Goal: Transaction & Acquisition: Purchase product/service

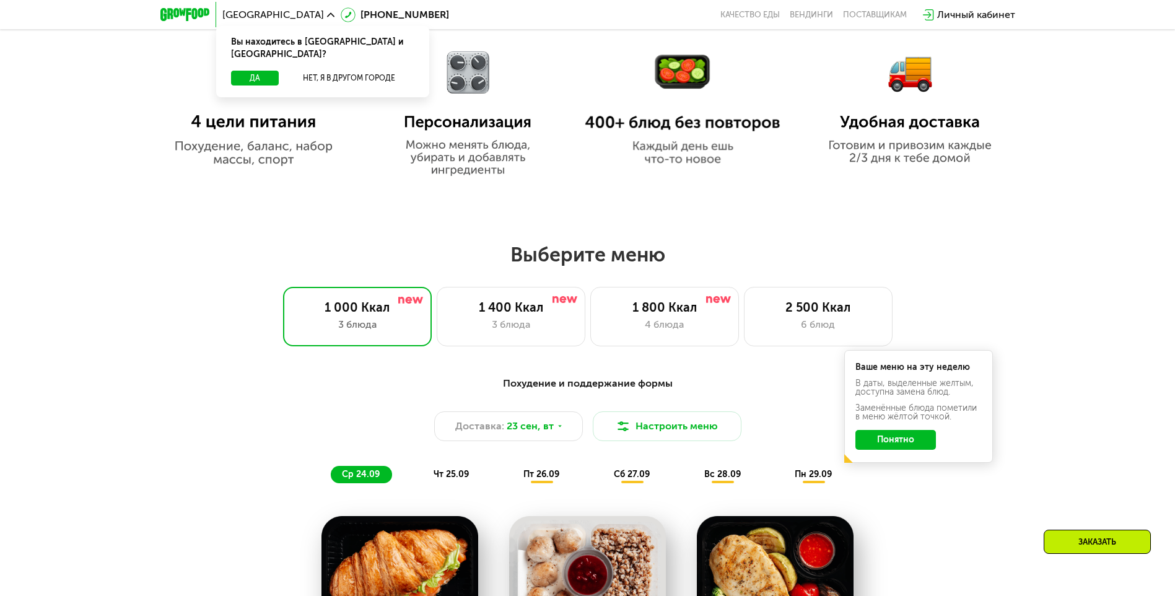
scroll to position [868, 0]
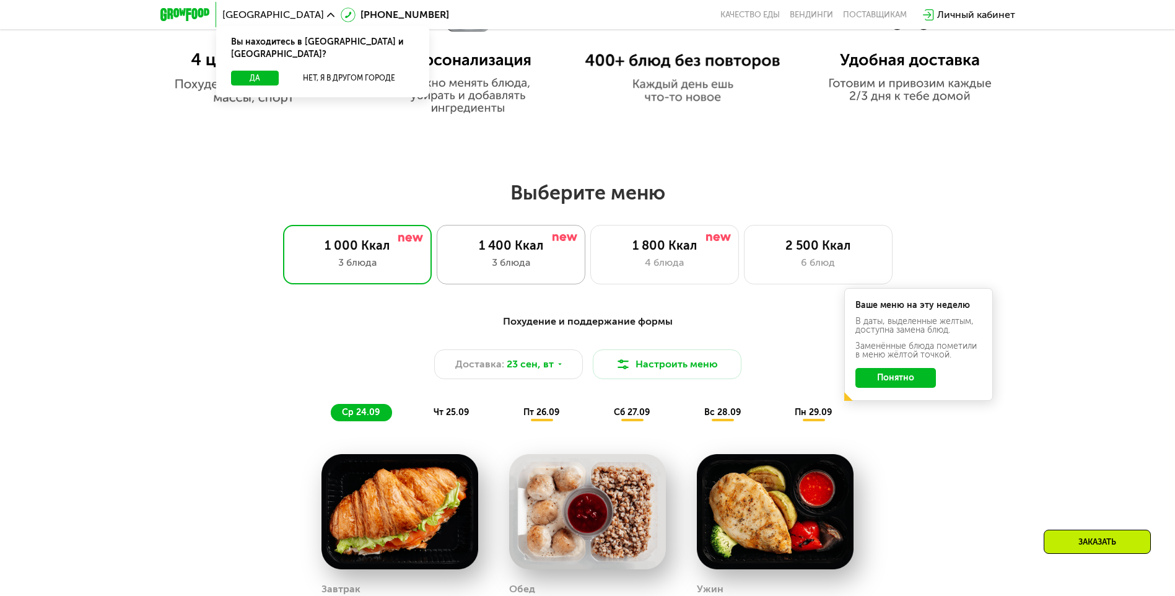
click at [548, 243] on div "1 400 Ккал" at bounding box center [511, 245] width 123 height 15
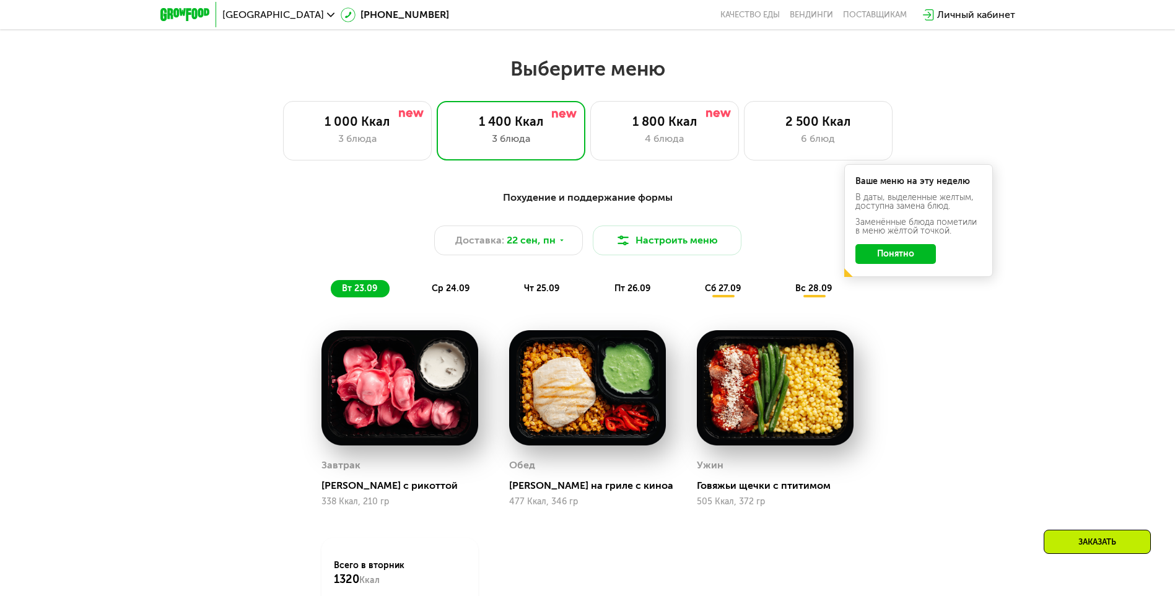
scroll to position [1053, 0]
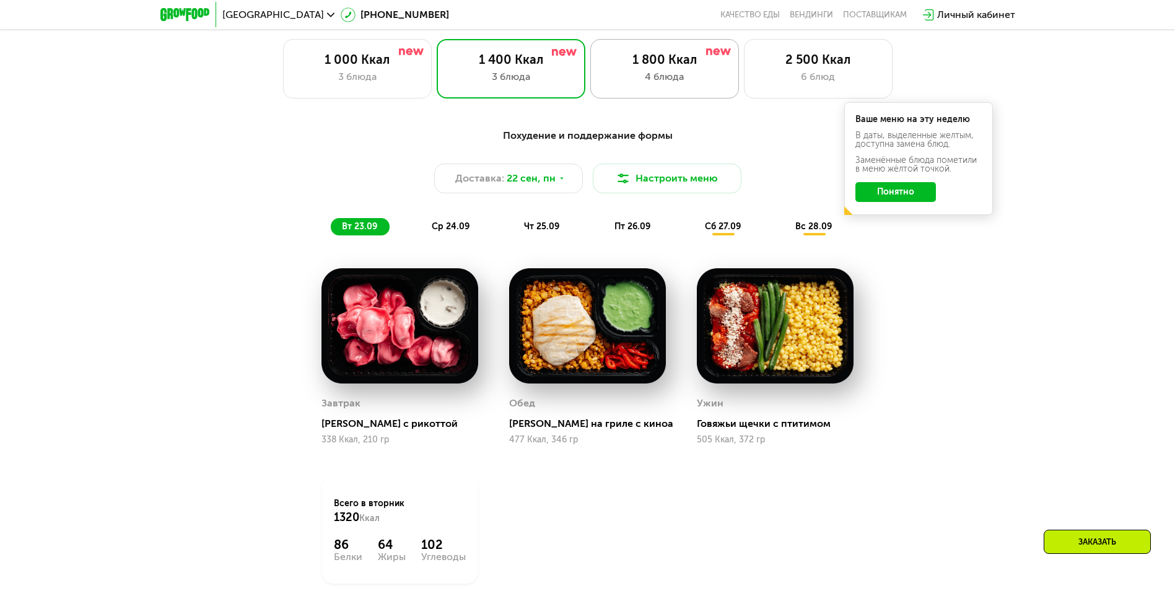
click at [642, 60] on div "1 800 Ккал" at bounding box center [665, 59] width 123 height 15
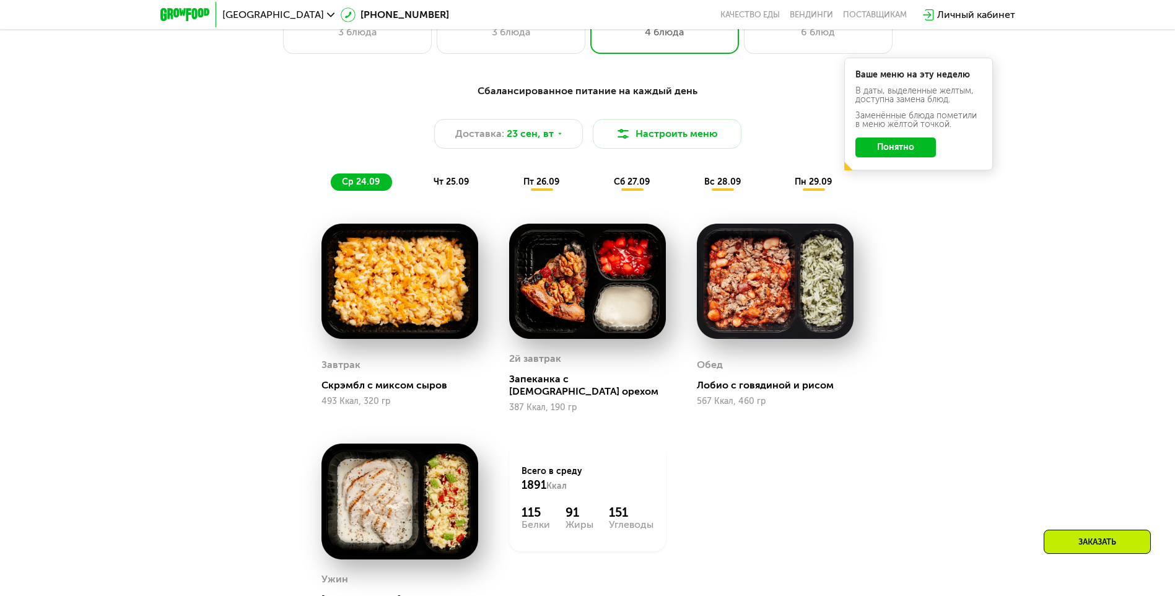
scroll to position [1115, 0]
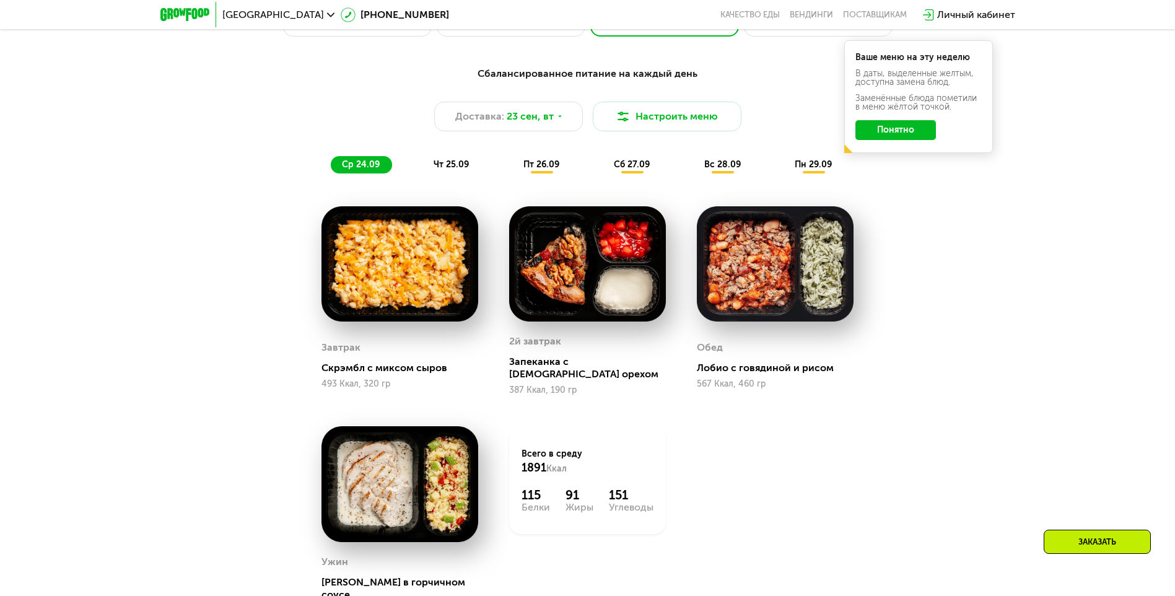
click at [431, 169] on div "чт 25.09" at bounding box center [452, 164] width 59 height 17
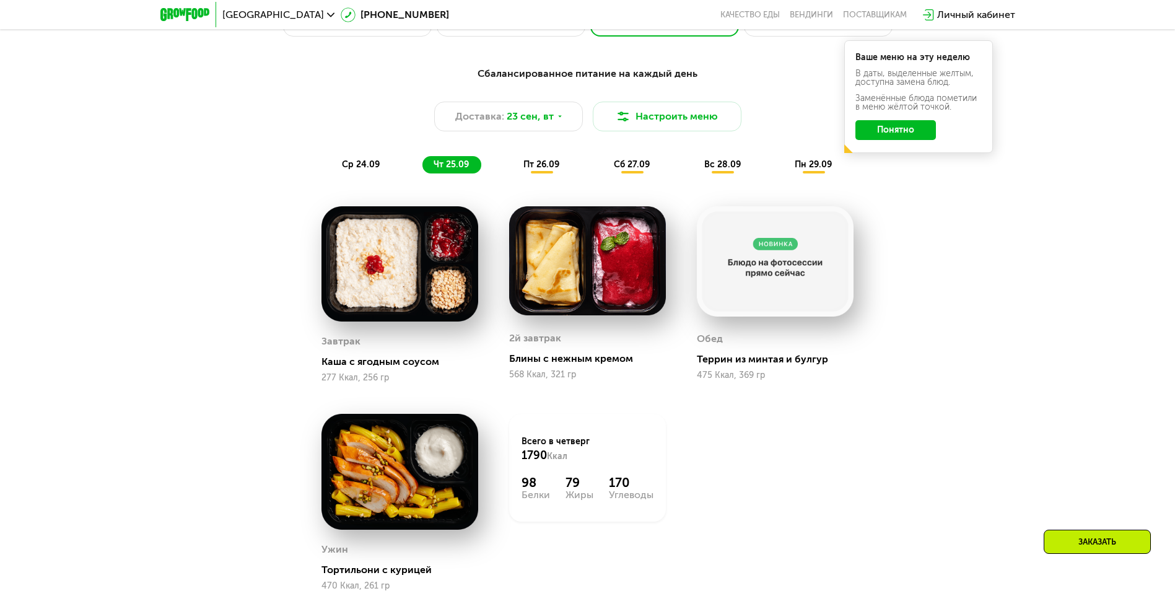
scroll to position [1177, 0]
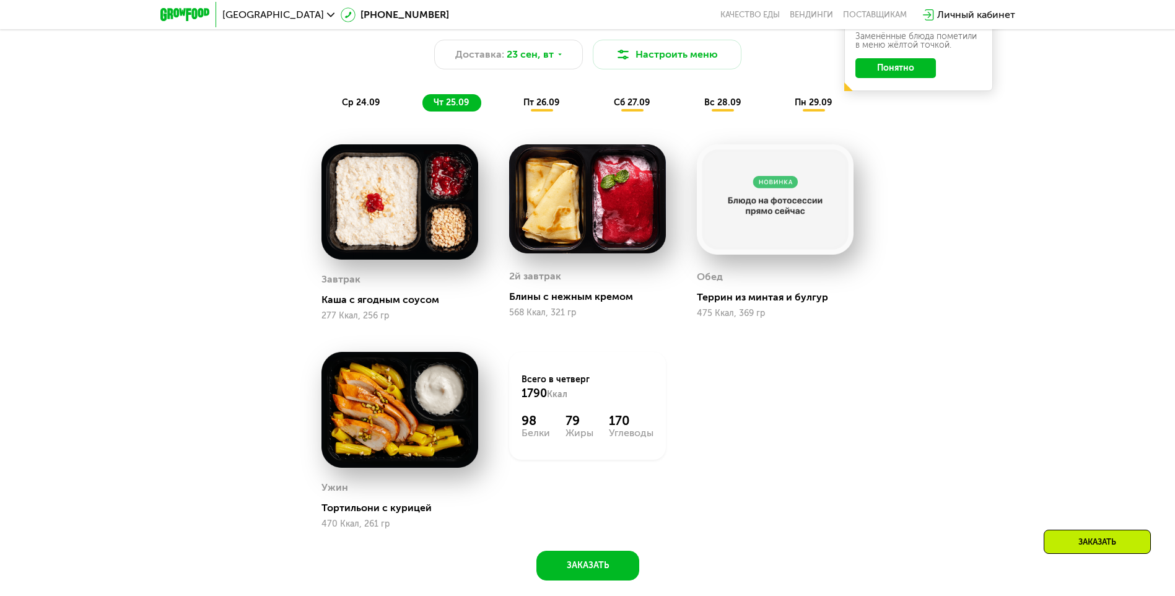
click at [554, 106] on span "пт 26.09" at bounding box center [542, 102] width 36 height 11
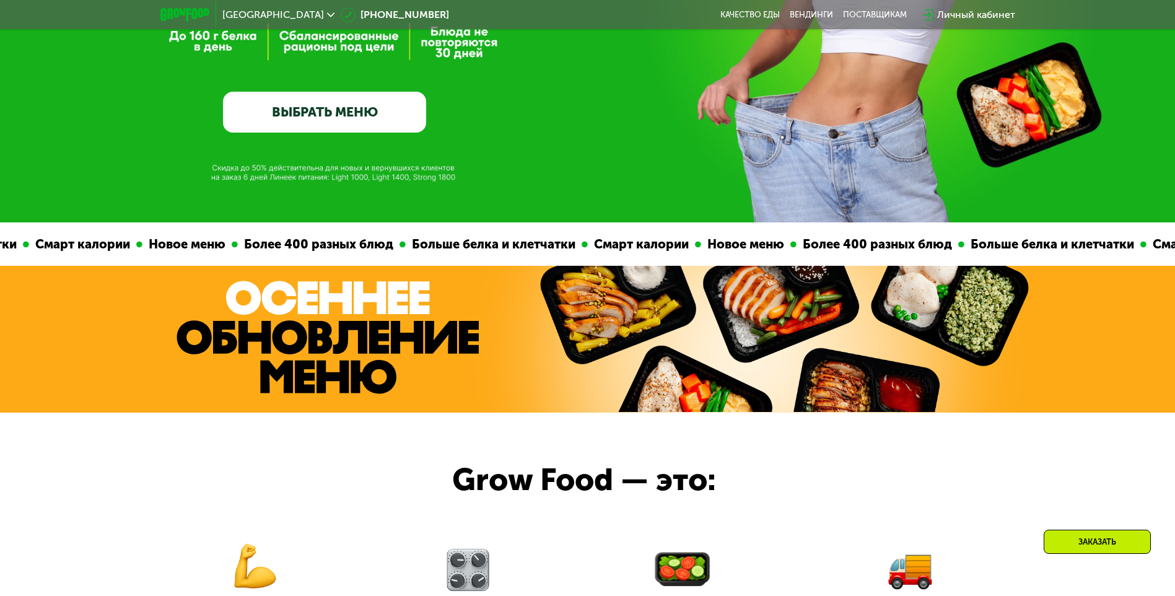
scroll to position [248, 0]
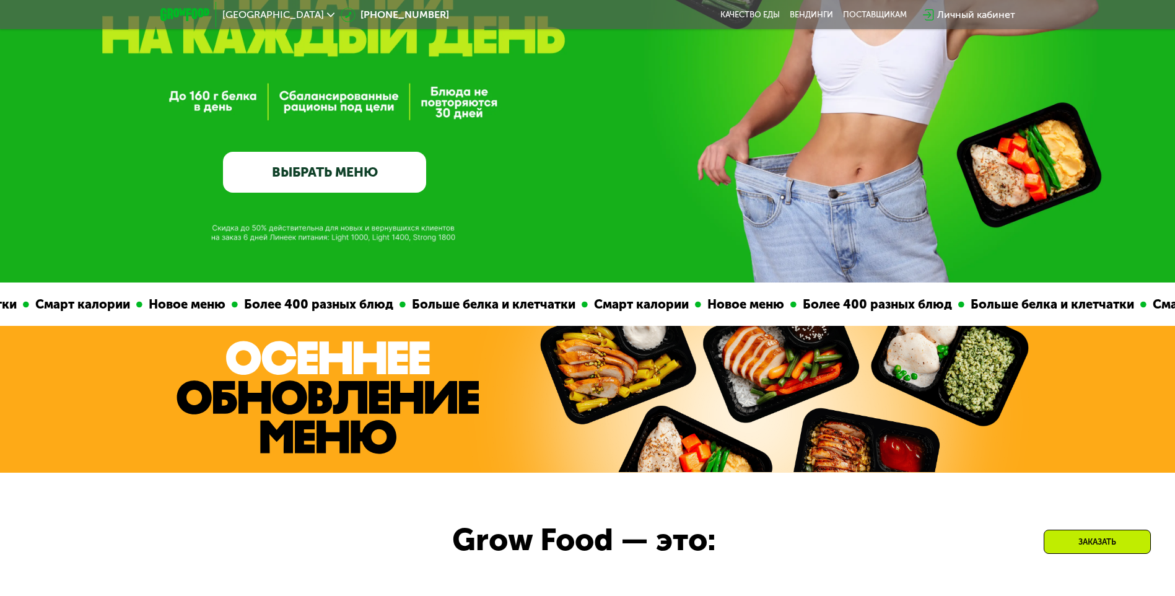
click at [325, 167] on link "ВЫБРАТЬ МЕНЮ" at bounding box center [324, 172] width 203 height 41
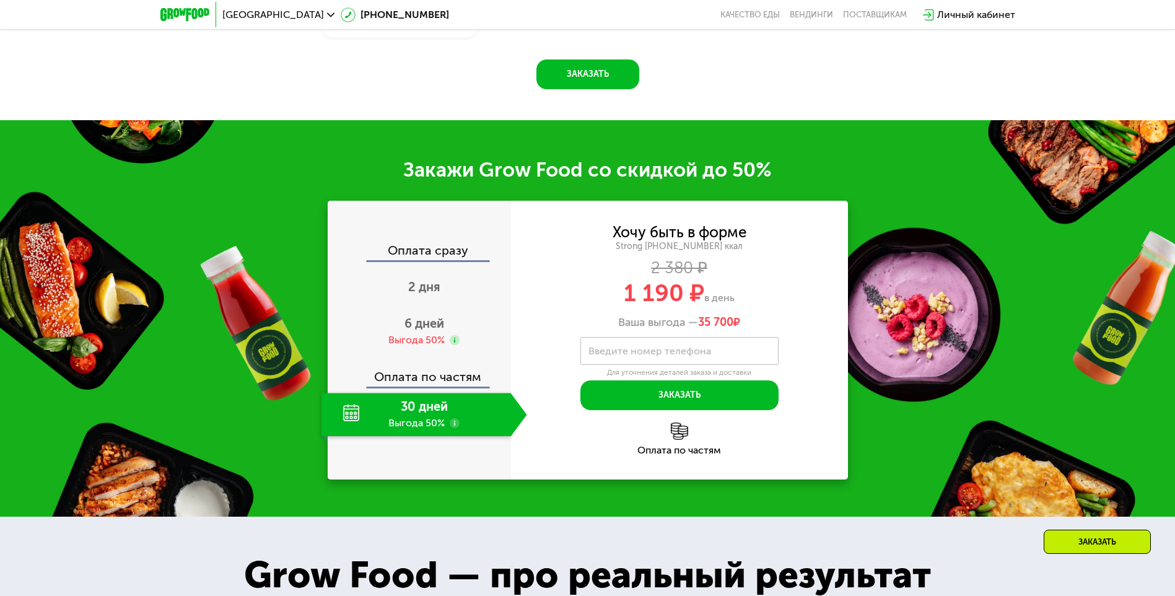
scroll to position [1891, 0]
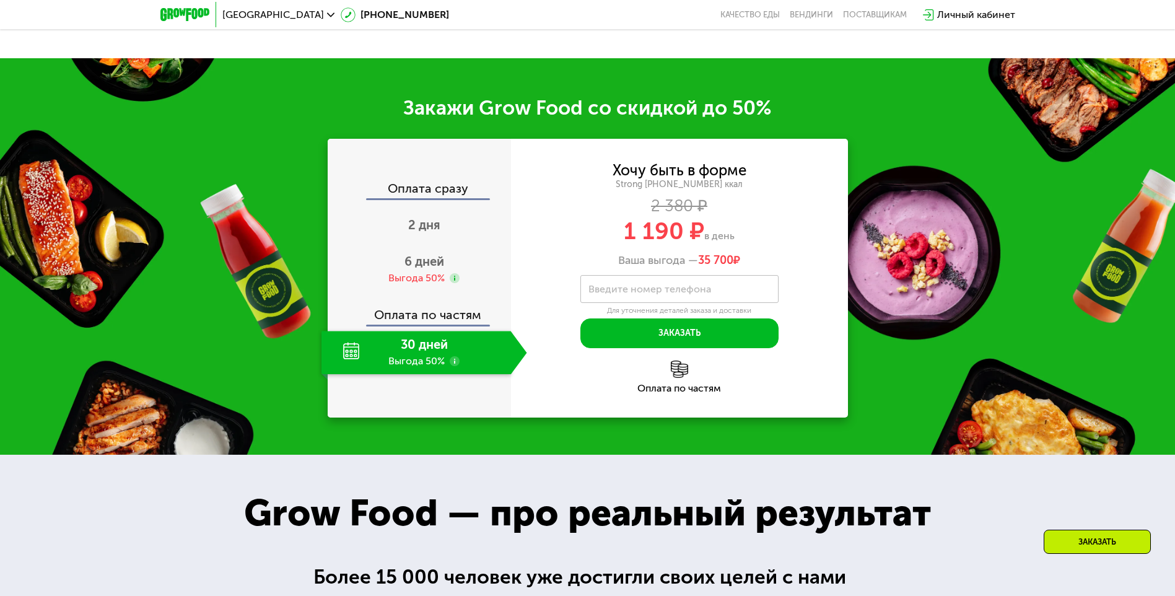
click at [422, 339] on div "30 дней Выгода 50%" at bounding box center [417, 352] width 190 height 43
click at [452, 356] on use at bounding box center [455, 361] width 10 height 10
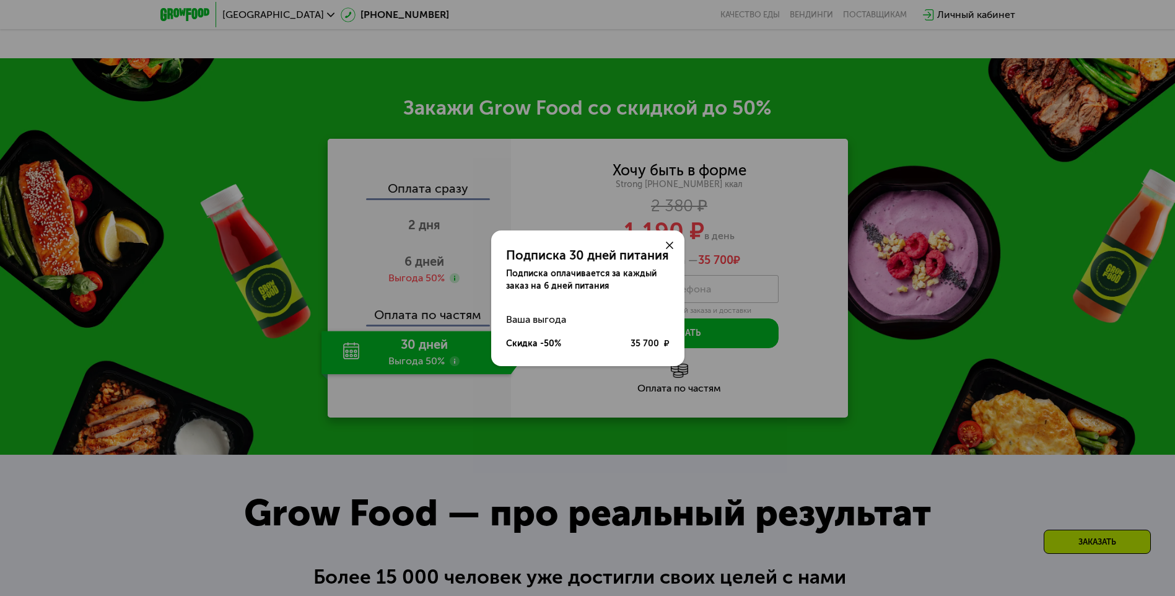
click at [667, 246] on icon at bounding box center [669, 245] width 7 height 7
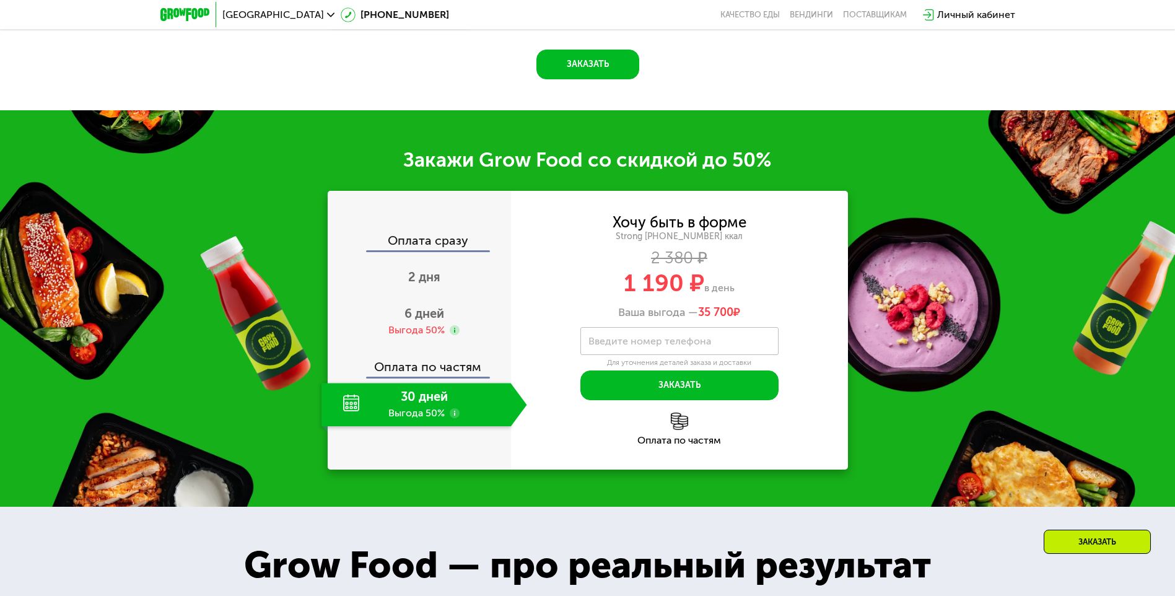
scroll to position [1866, 0]
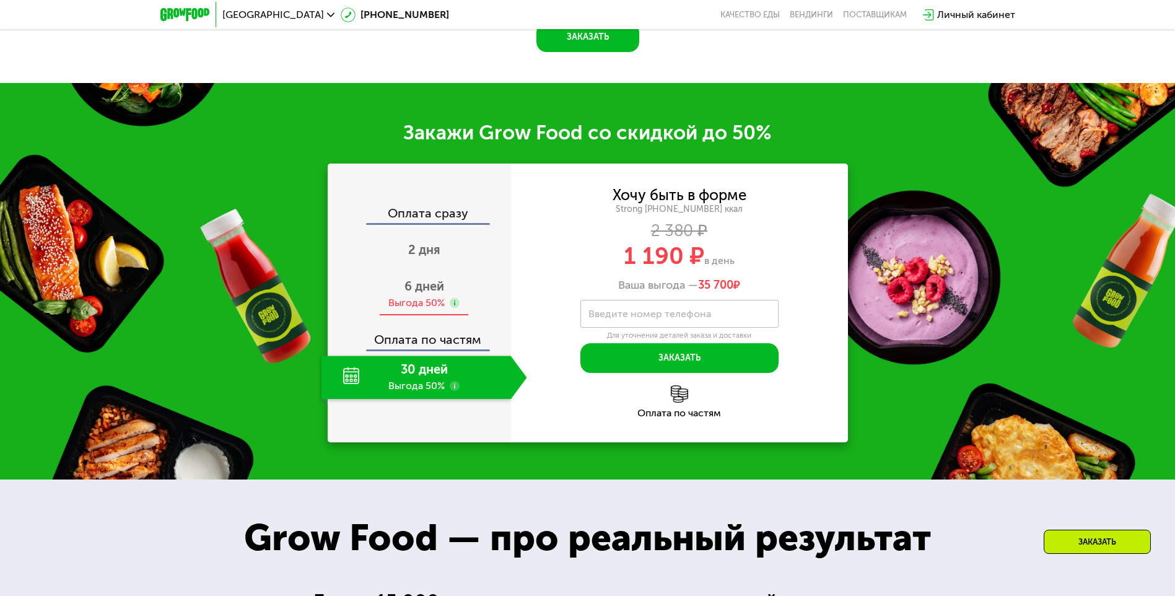
click at [428, 279] on span "6 дней" at bounding box center [425, 286] width 40 height 15
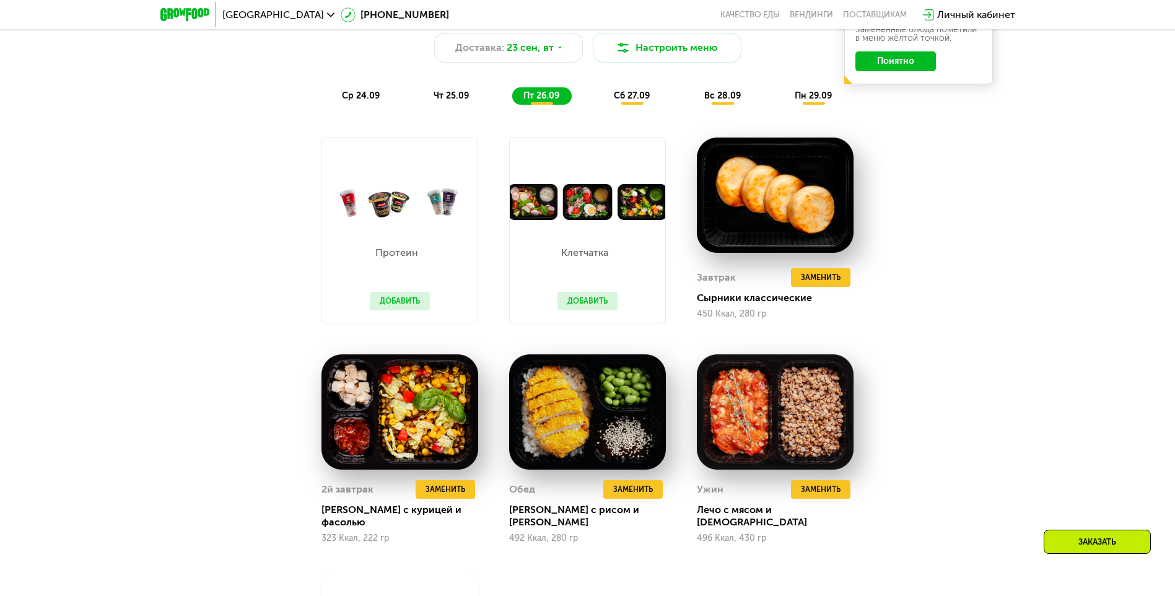
scroll to position [936, 0]
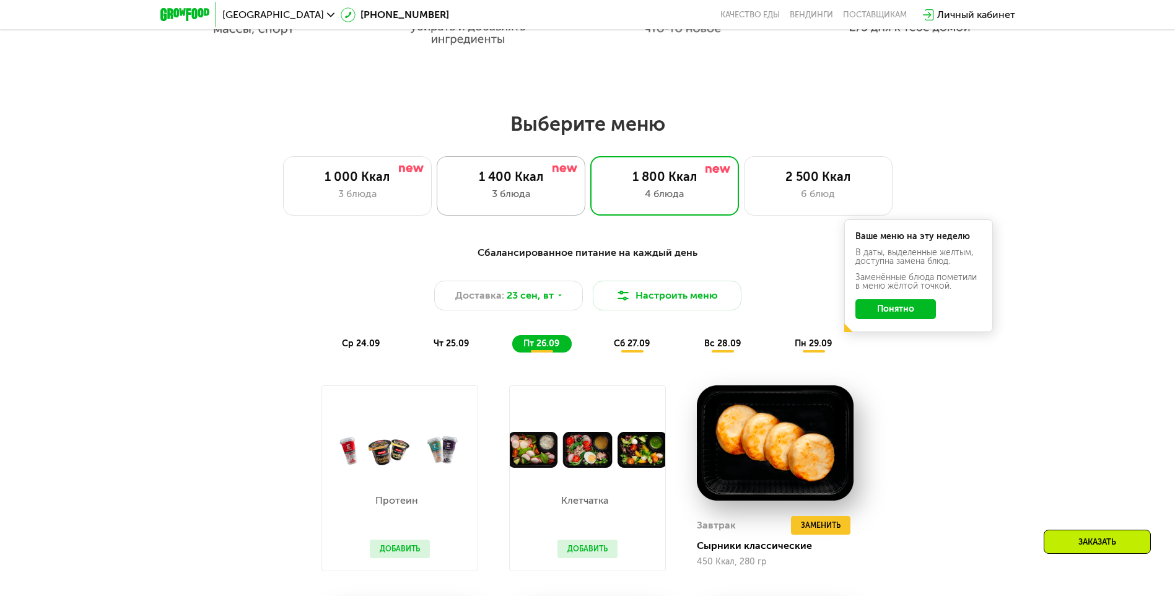
click at [545, 196] on div "3 блюда" at bounding box center [511, 194] width 123 height 15
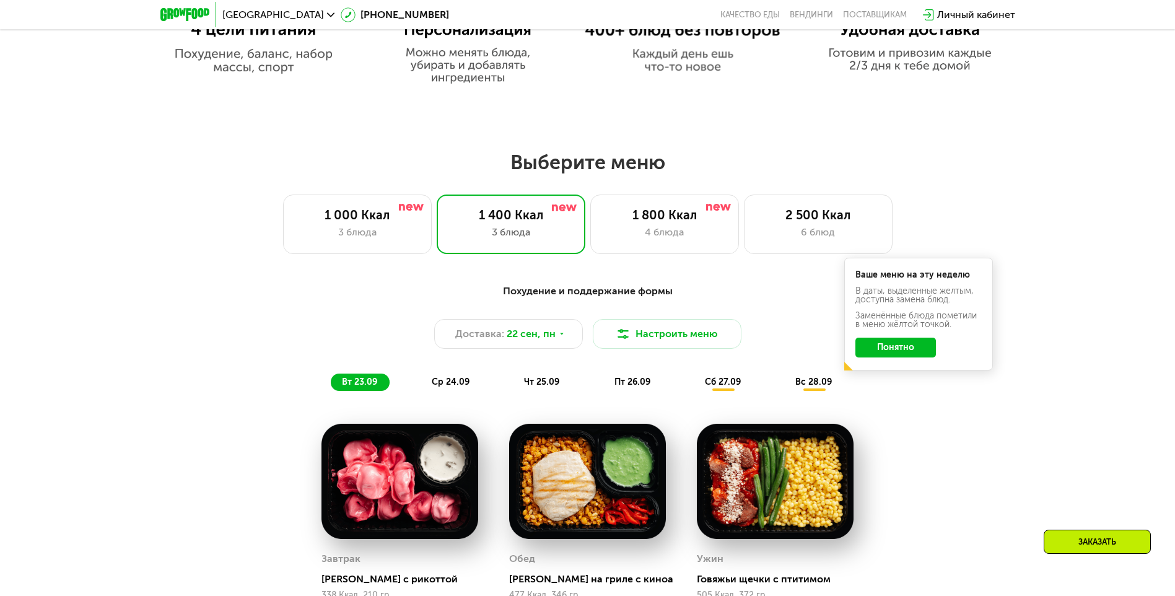
scroll to position [874, 0]
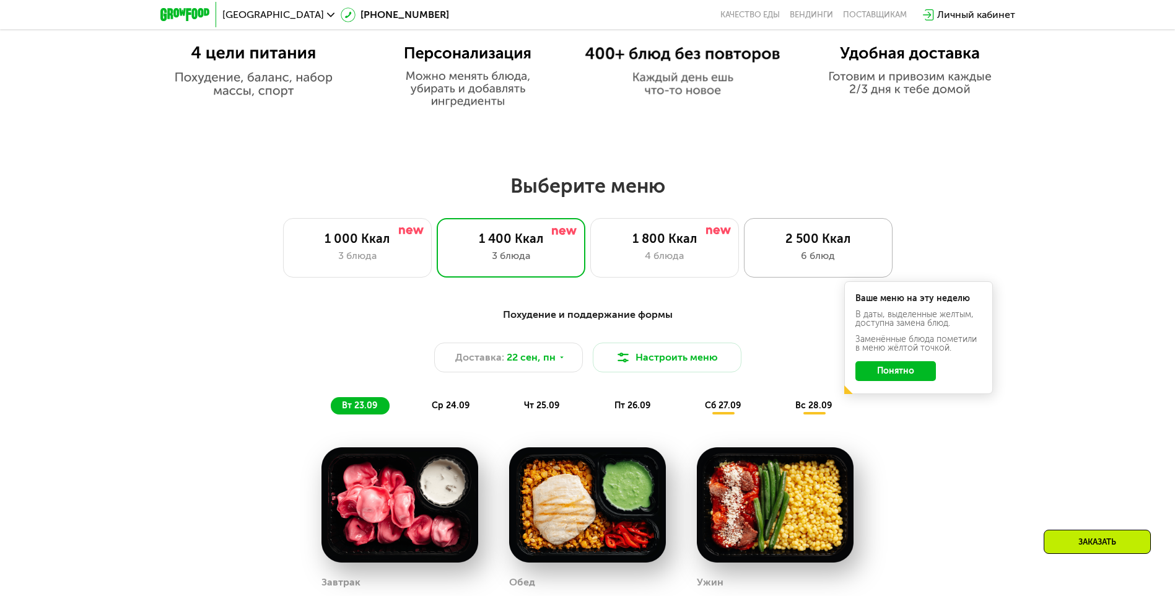
click at [770, 246] on div "2 500 Ккал" at bounding box center [818, 238] width 123 height 15
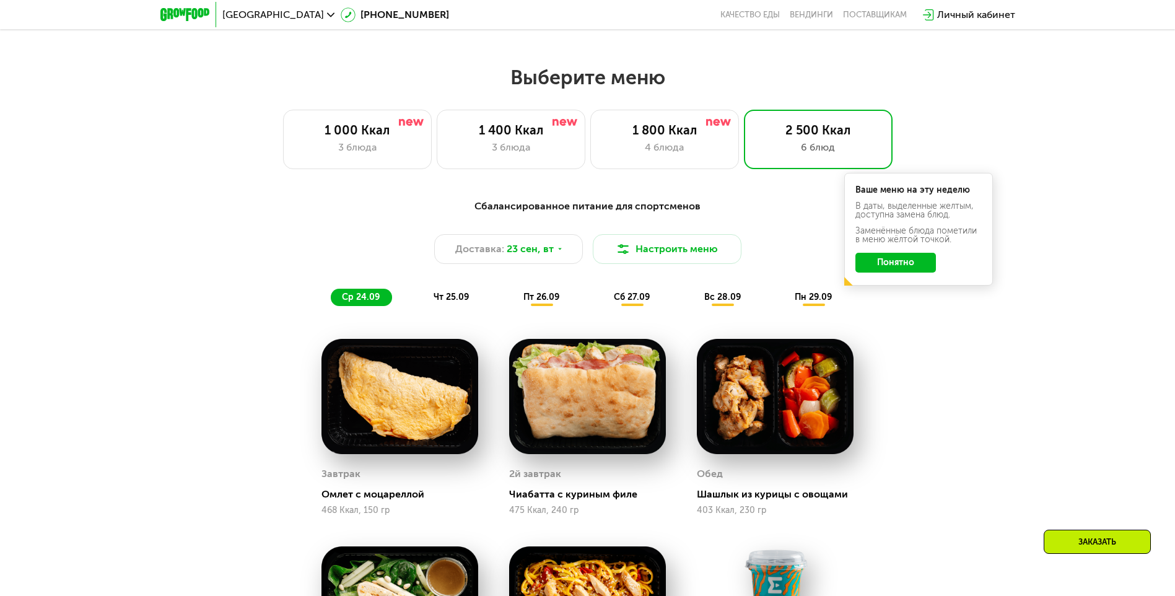
scroll to position [952, 0]
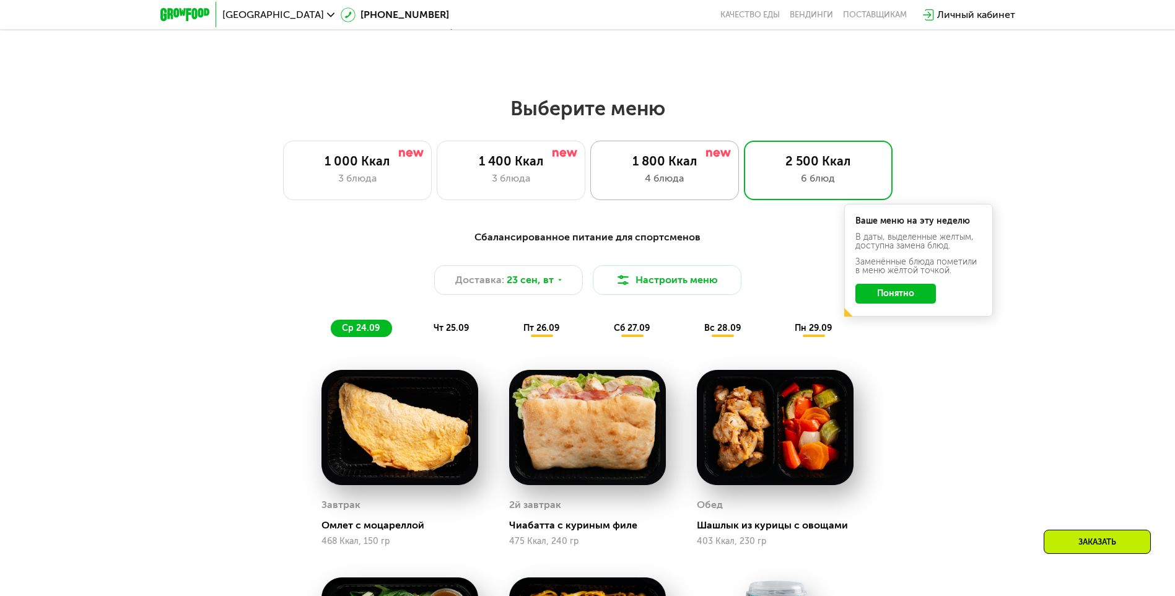
click at [654, 156] on div "1 800 Ккал 4 блюда" at bounding box center [665, 170] width 149 height 59
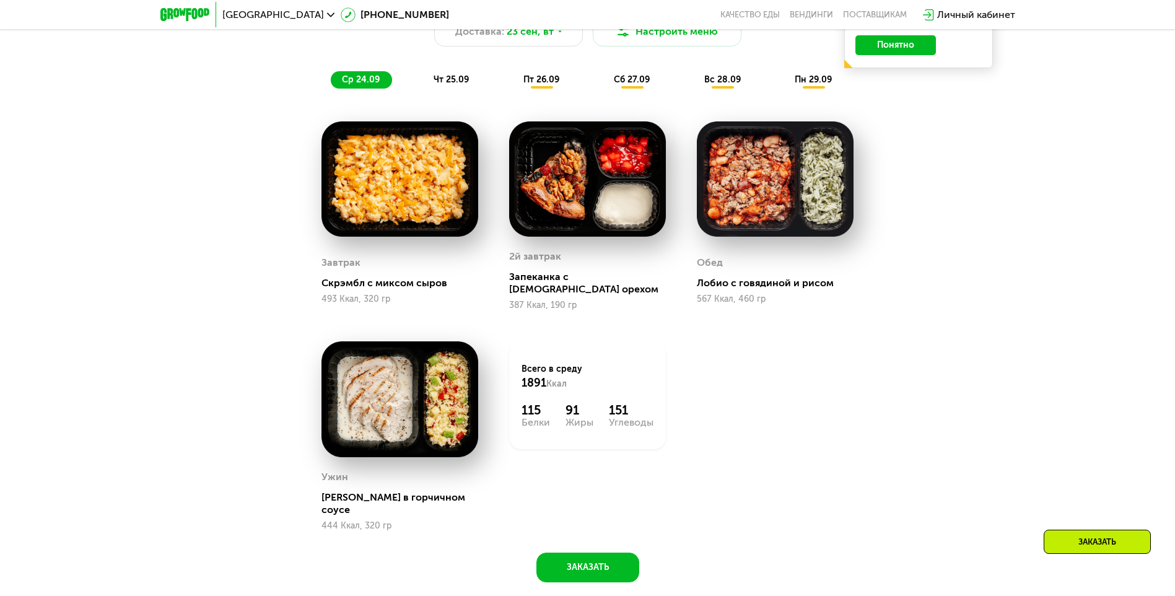
scroll to position [1200, 0]
click at [411, 185] on img at bounding box center [400, 179] width 157 height 115
click at [380, 280] on div "Скрэмбл с миксом сыров" at bounding box center [405, 284] width 167 height 12
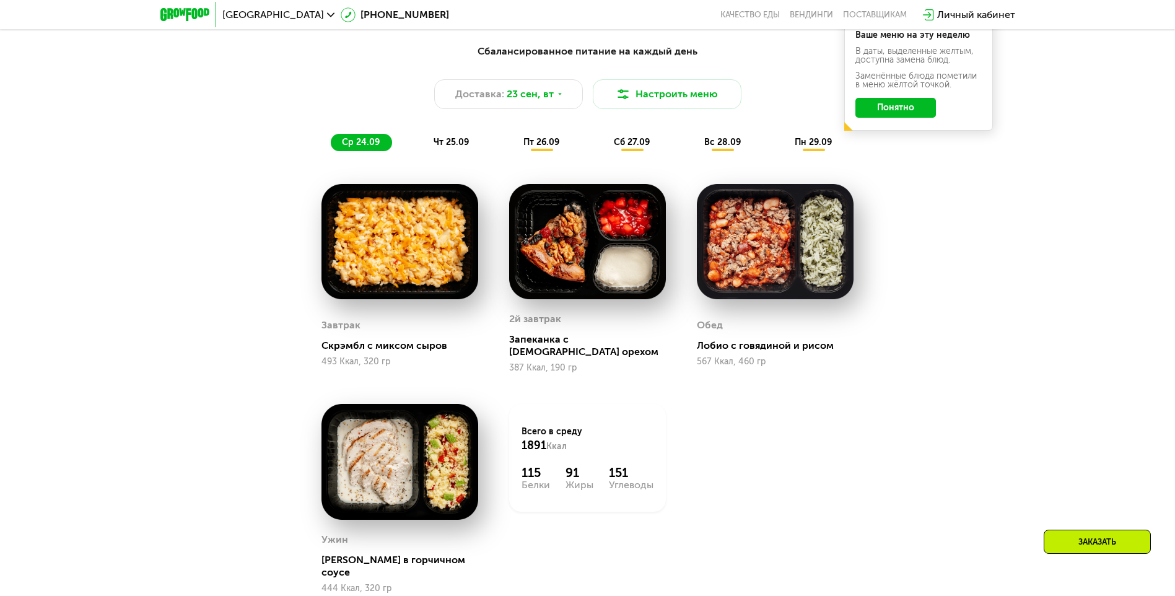
click at [643, 151] on div "сб 27.09" at bounding box center [632, 142] width 59 height 17
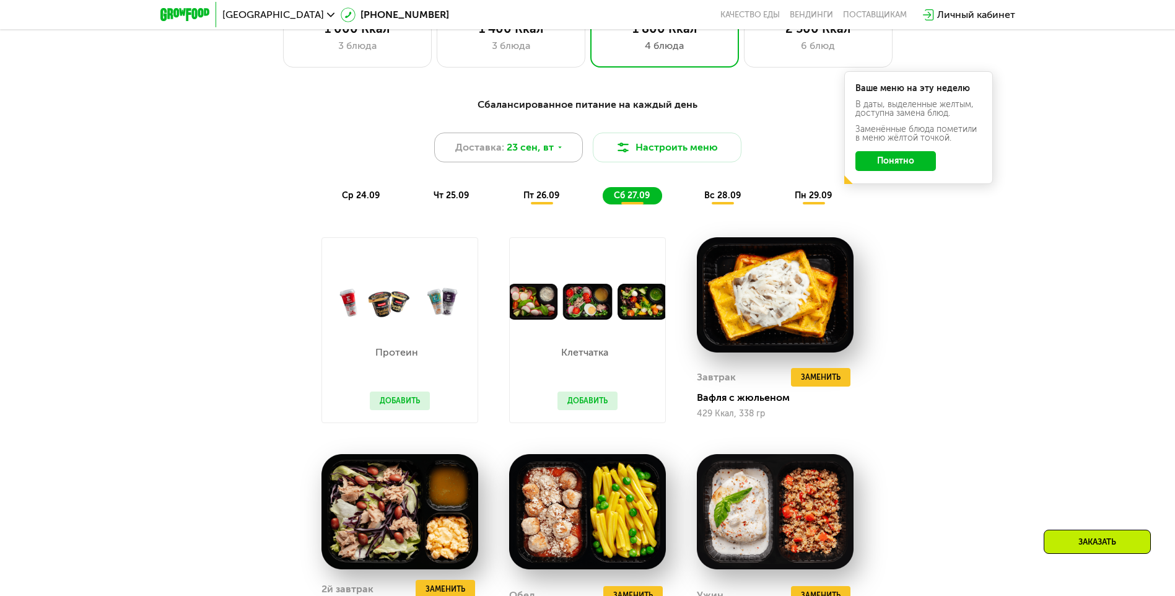
scroll to position [1076, 0]
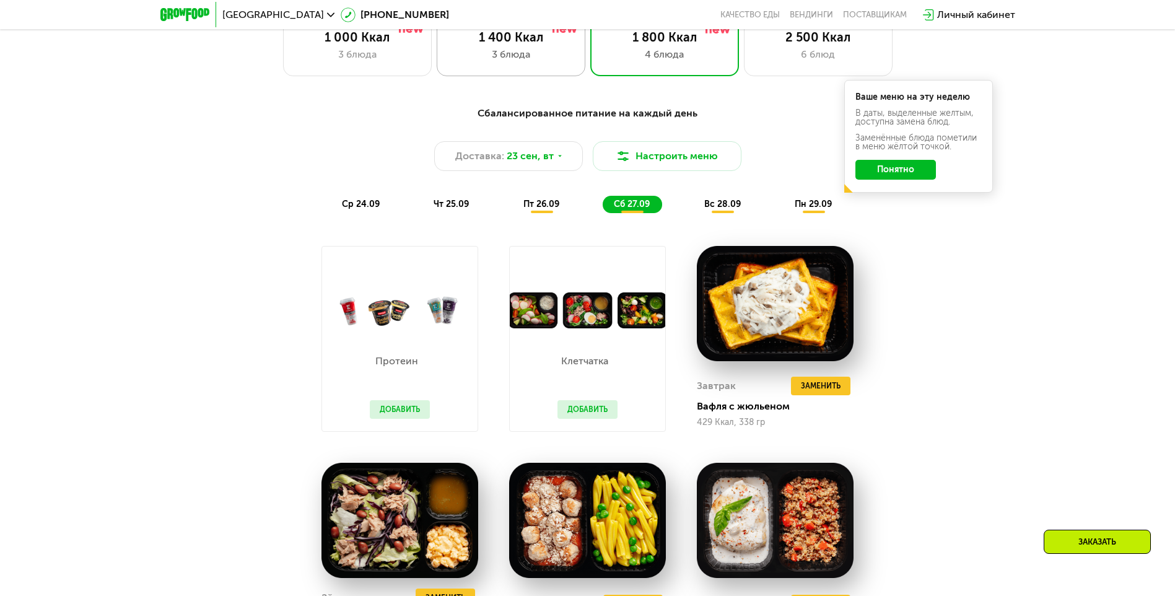
click at [516, 69] on div "1 400 Ккал 3 блюда" at bounding box center [511, 46] width 149 height 59
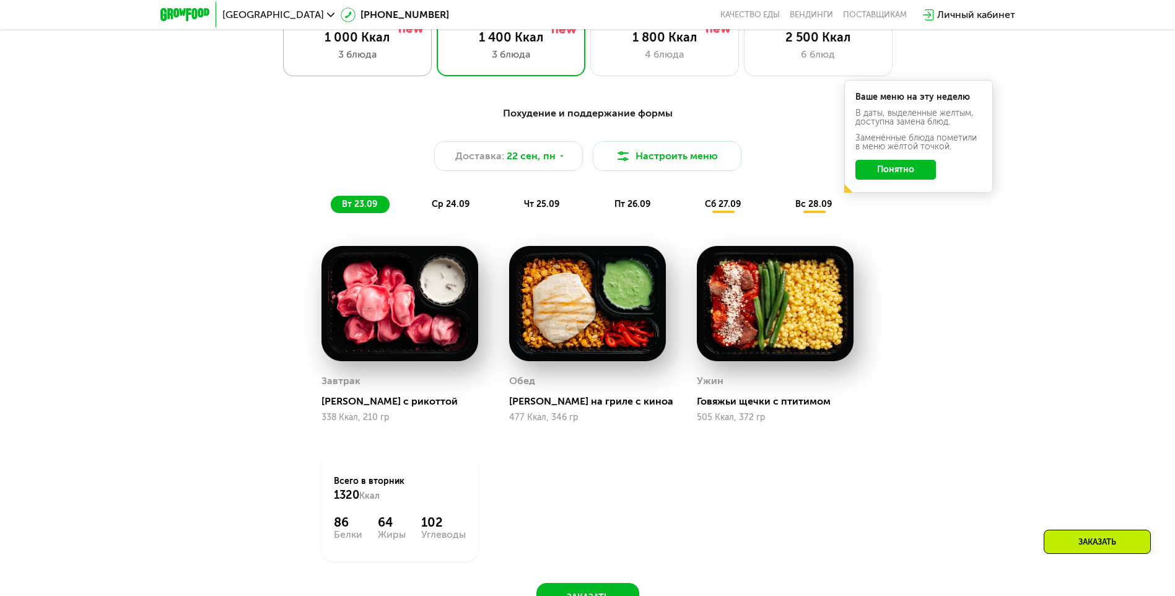
click at [393, 62] on div "3 блюда" at bounding box center [357, 54] width 123 height 15
